Goal: Task Accomplishment & Management: Manage account settings

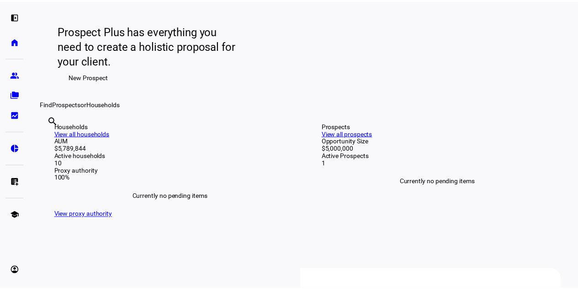
scroll to position [114, 0]
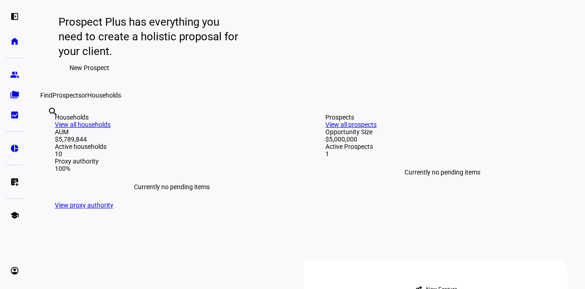
click at [49, 129] on input "text" at bounding box center [49, 123] width 2 height 11
type input "u"
type input "t"
type input "[PERSON_NAME]"
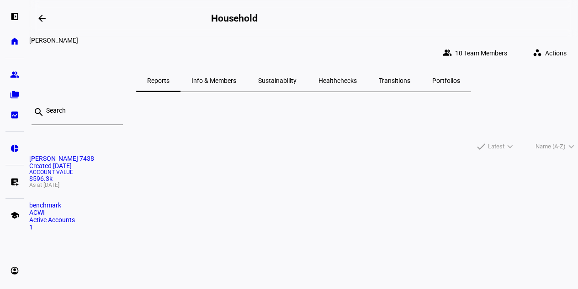
click at [546, 44] on span "Actions" at bounding box center [556, 53] width 21 height 18
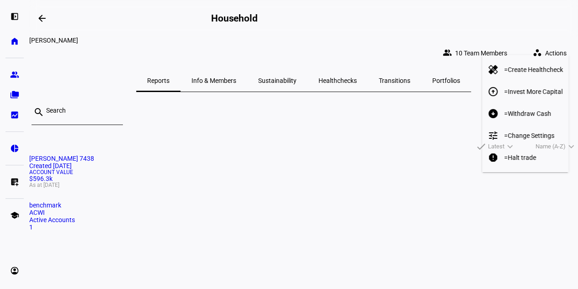
click at [531, 110] on span "Withdraw Cash" at bounding box center [529, 113] width 43 height 7
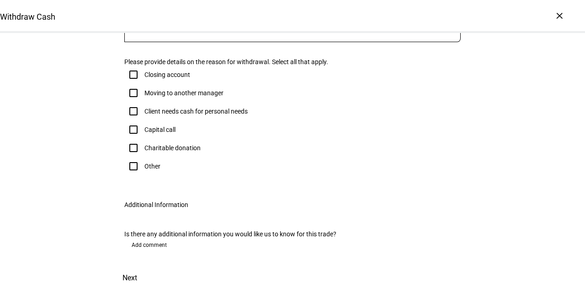
scroll to position [274, 0]
drag, startPoint x: 129, startPoint y: 118, endPoint x: 140, endPoint y: 120, distance: 11.7
click at [129, 139] on input "Charitable donation" at bounding box center [133, 148] width 18 height 18
checkbox input "true"
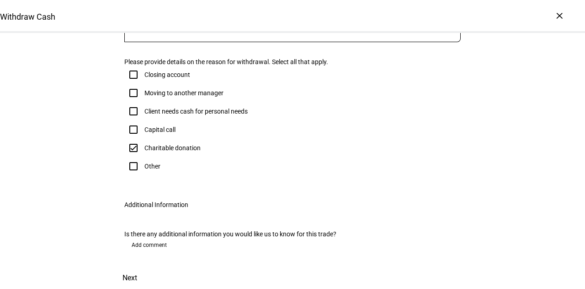
click at [154, 33] on mat-label "Amount*" at bounding box center [145, 29] width 26 height 7
type input "12,250"
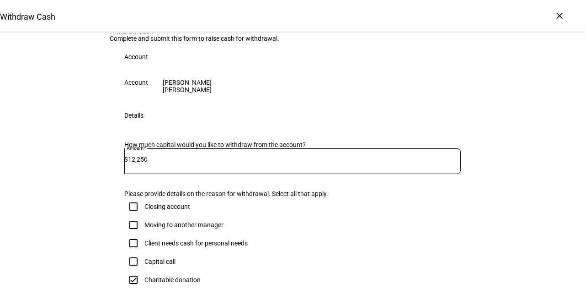
scroll to position [0, 0]
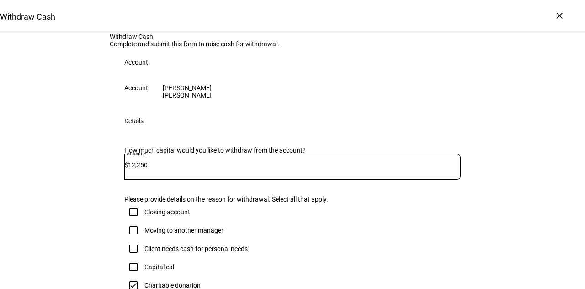
click at [169, 77] on div "Account" at bounding box center [293, 62] width 366 height 29
click at [141, 66] on div "Account" at bounding box center [136, 62] width 24 height 7
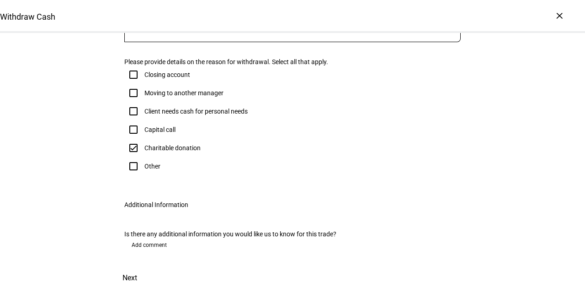
scroll to position [314, 0]
click at [137, 267] on span "Next" at bounding box center [130, 278] width 15 height 22
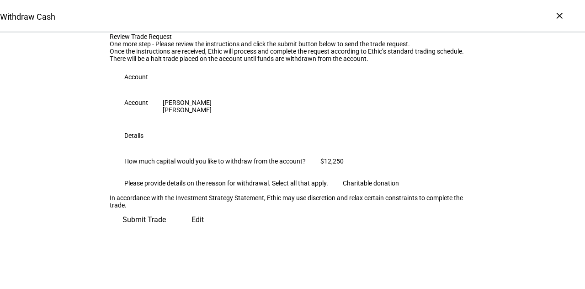
scroll to position [150, 0]
